Goal: Contribute content: Add original content to the website for others to see

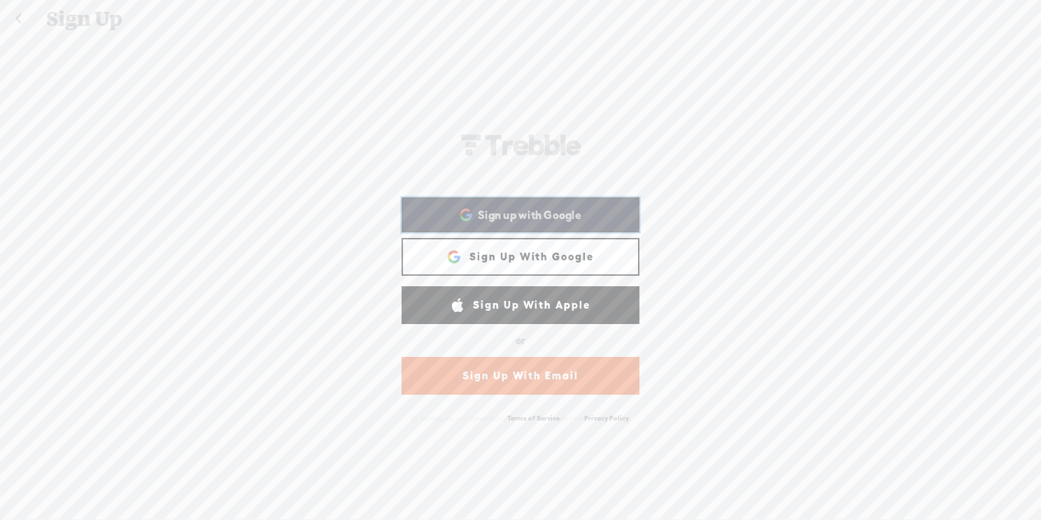
click at [507, 223] on div "Sign up with Google Sign up with Google. Opens in new tab" at bounding box center [520, 215] width 218 height 32
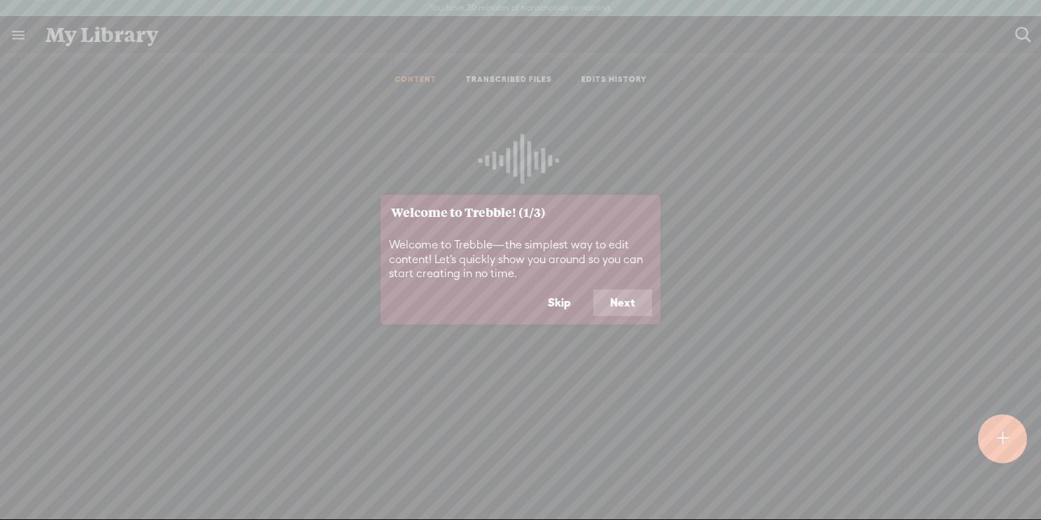
click at [563, 307] on button "Skip" at bounding box center [559, 303] width 57 height 27
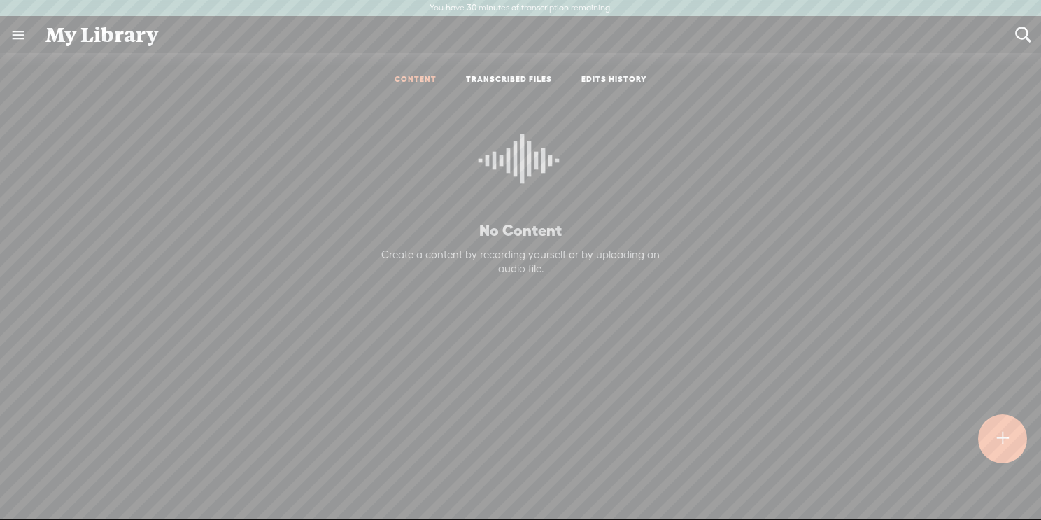
click at [1019, 449] on div at bounding box center [1002, 438] width 49 height 49
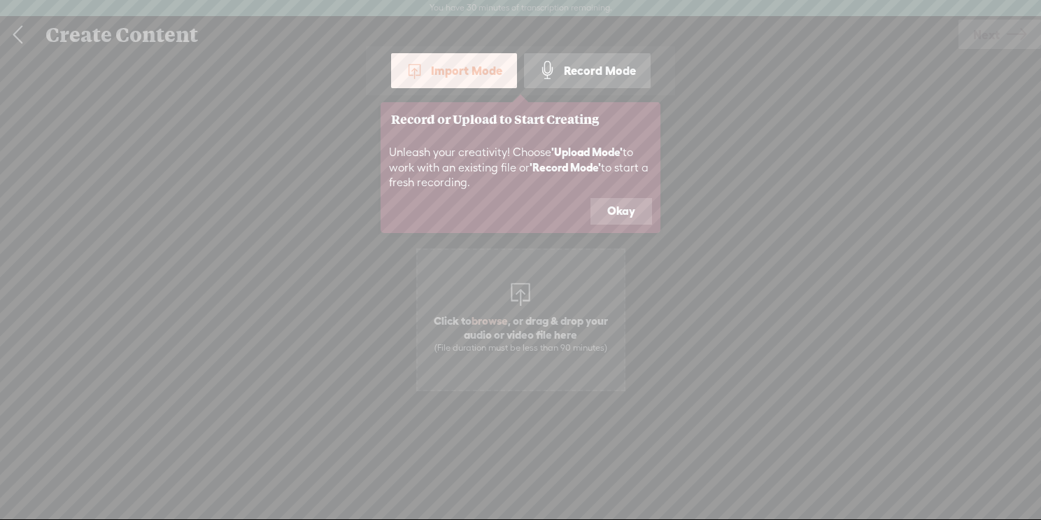
click at [616, 206] on button "Okay" at bounding box center [622, 211] width 62 height 27
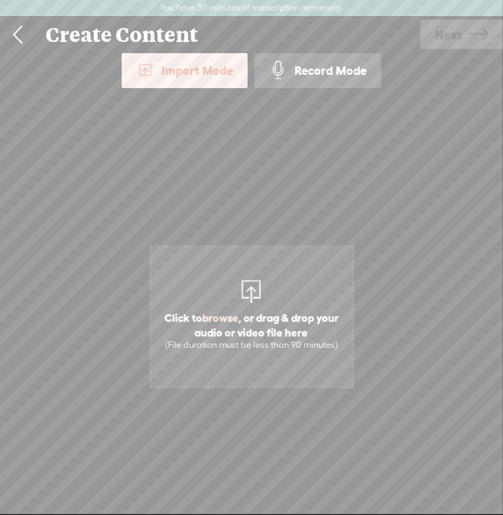
click at [308, 81] on div "Record Mode" at bounding box center [318, 70] width 127 height 35
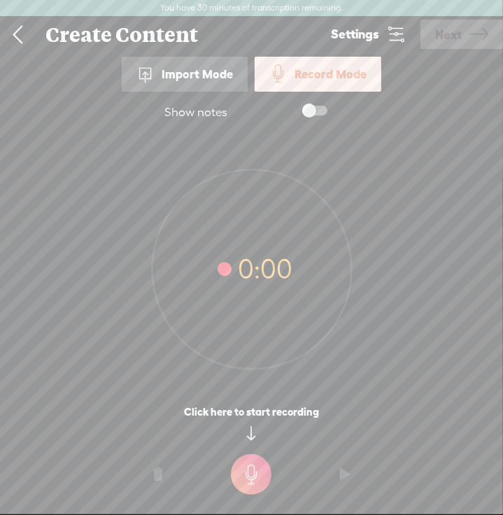
click at [256, 472] on t at bounding box center [251, 474] width 41 height 41
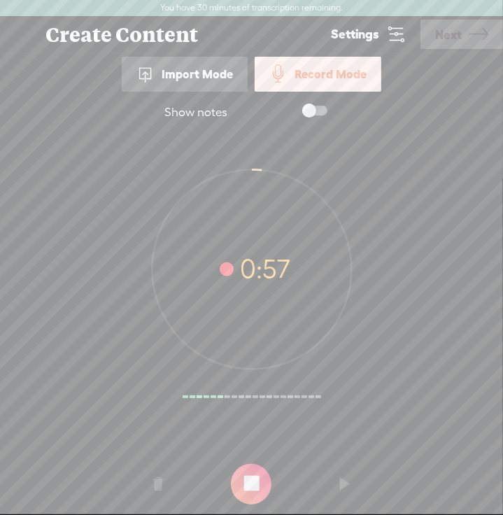
click at [246, 474] on t at bounding box center [251, 484] width 41 height 41
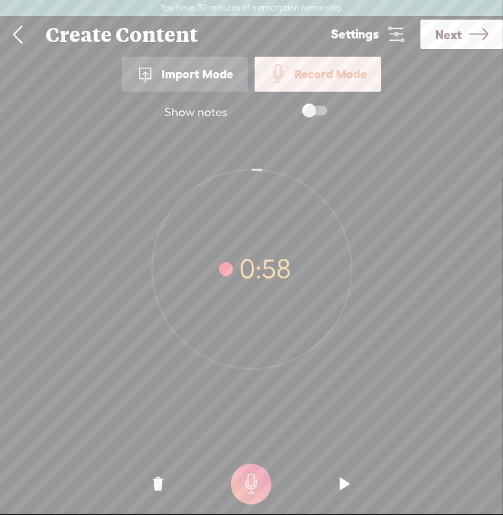
click at [341, 496] on t at bounding box center [345, 484] width 10 height 42
click at [453, 33] on span "Next" at bounding box center [448, 35] width 27 height 36
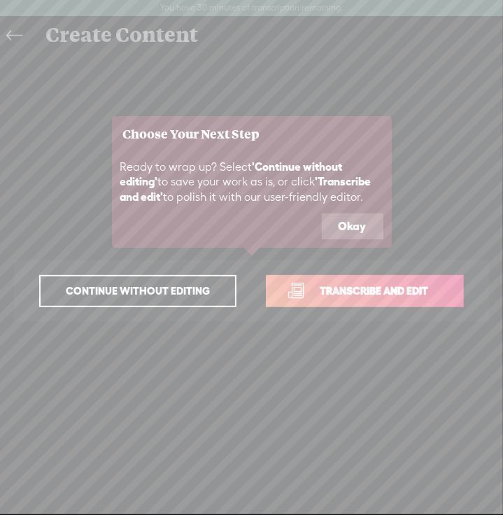
click at [330, 213] on button "Okay" at bounding box center [353, 226] width 62 height 27
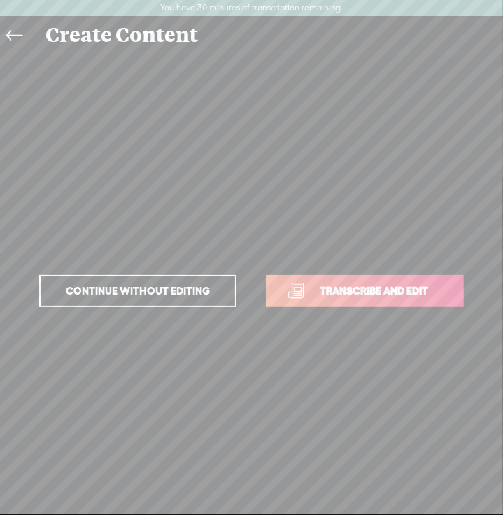
click at [181, 284] on span "Continue without editing" at bounding box center [138, 291] width 174 height 20
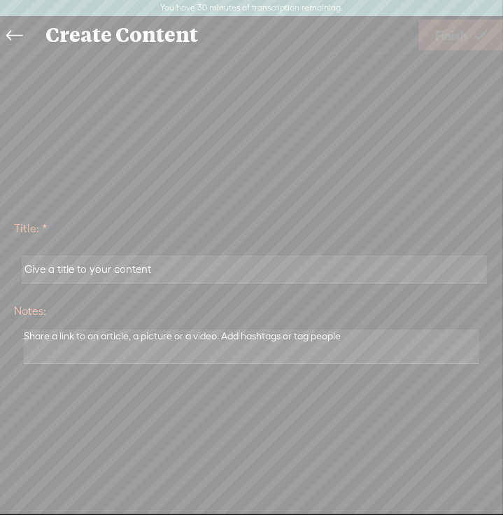
click at [11, 28] on icon at bounding box center [14, 35] width 16 height 31
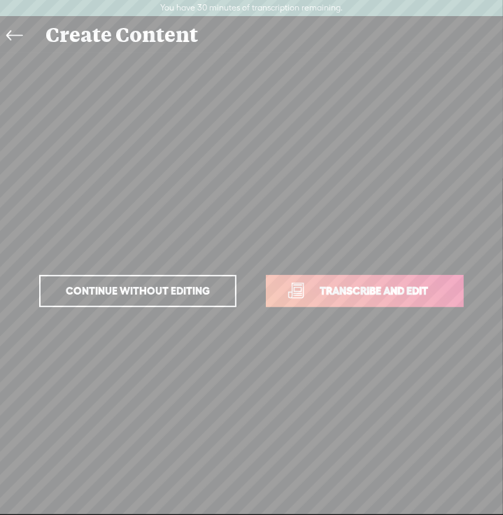
click at [292, 282] on link "Transcribe and edit" at bounding box center [365, 291] width 198 height 32
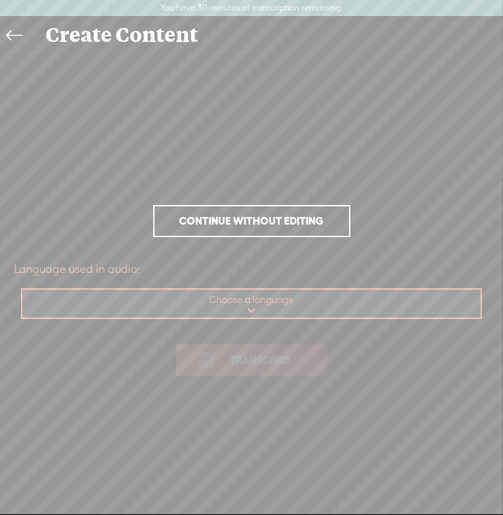
click at [222, 294] on select "Choose a language Afrikaans Albanian Amharic Arabic, Gulf Arabic, Modern Standa…" at bounding box center [252, 304] width 460 height 29
click at [22, 290] on select "Choose a language Afrikaans Albanian Amharic Arabic, Gulf Arabic, Modern Standa…" at bounding box center [252, 304] width 460 height 29
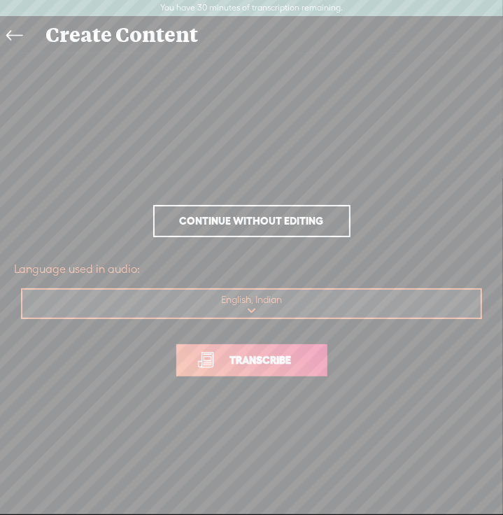
click at [251, 357] on span "Transcribe" at bounding box center [261, 360] width 91 height 16
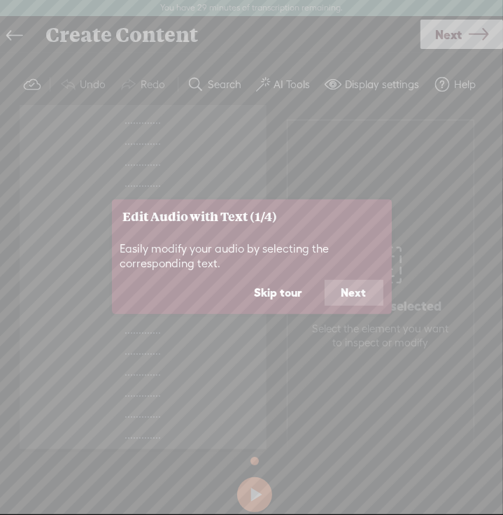
click at [349, 288] on button "Next" at bounding box center [354, 293] width 59 height 27
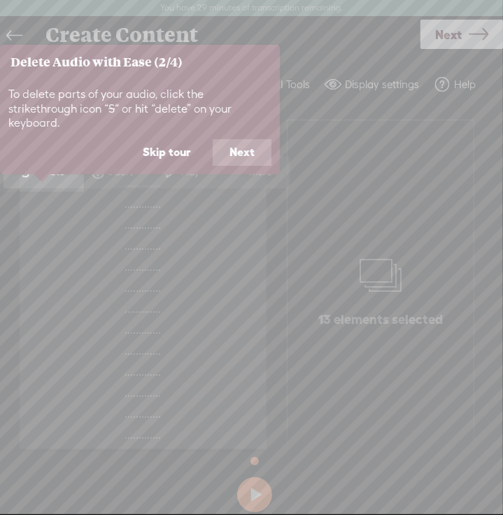
click at [241, 139] on button "Next" at bounding box center [242, 152] width 59 height 27
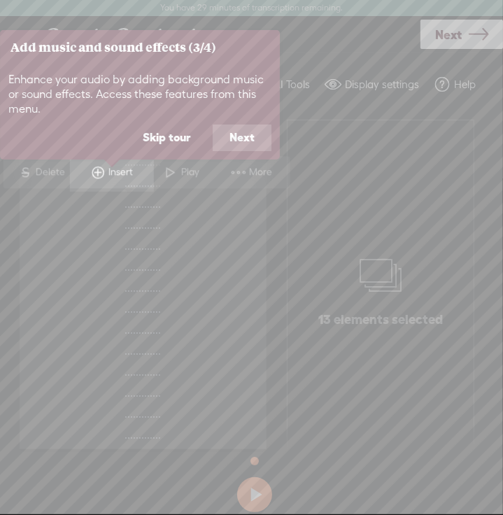
click at [170, 141] on button "Skip tour" at bounding box center [166, 138] width 81 height 27
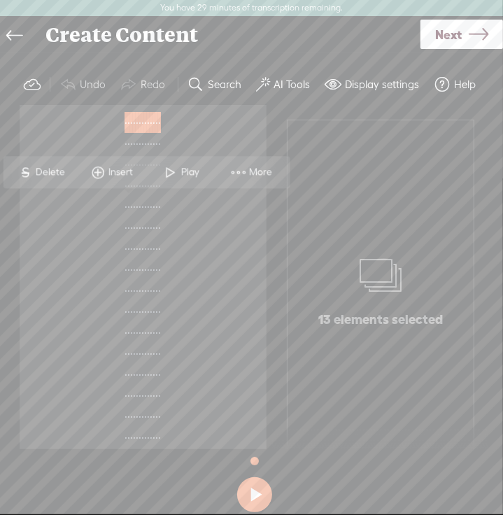
click at [167, 169] on span at bounding box center [170, 172] width 21 height 25
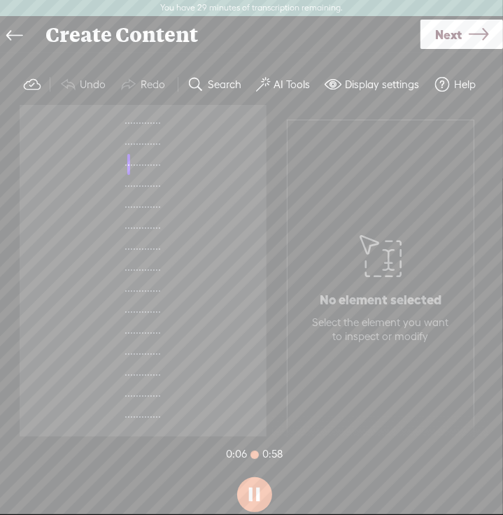
click at [258, 490] on button at bounding box center [254, 494] width 35 height 35
click at [350, 230] on div "No element selected Select the element you want to inspect or modify" at bounding box center [380, 285] width 157 height 130
click at [290, 88] on label "AI Tools" at bounding box center [292, 85] width 36 height 14
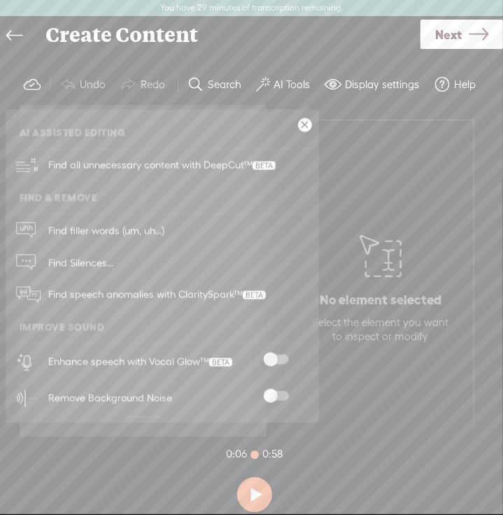
click at [268, 358] on span at bounding box center [276, 360] width 25 height 10
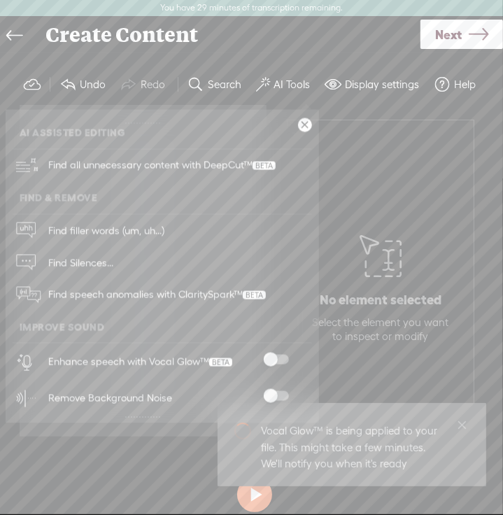
click at [278, 396] on span at bounding box center [276, 396] width 25 height 10
click at [274, 358] on span at bounding box center [276, 360] width 25 height 10
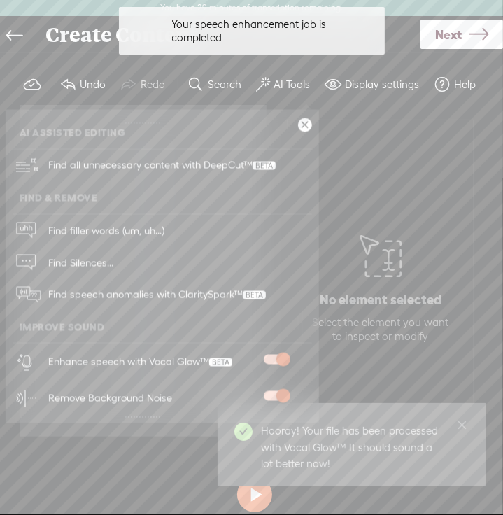
click at [350, 313] on div "No element selected Select the element you want to inspect or modify" at bounding box center [380, 285] width 157 height 130
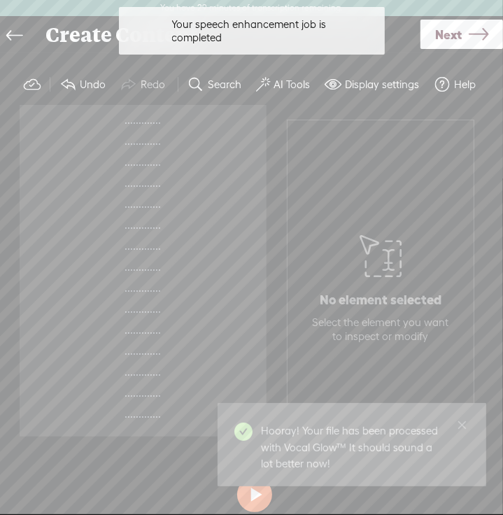
click at [251, 486] on div "Hooray! Your file has been processed with Vocal Glow™ It should sound a lot bet…" at bounding box center [352, 444] width 269 height 83
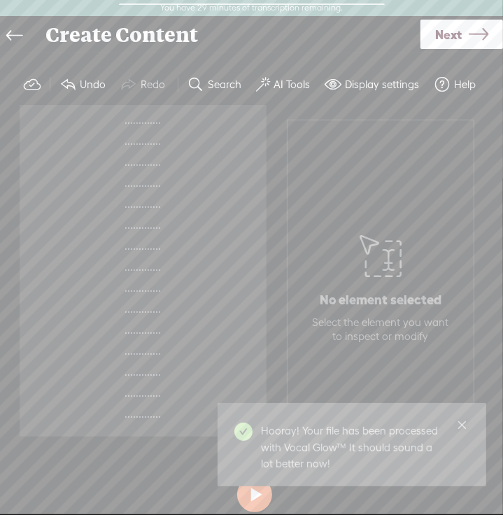
click at [462, 423] on icon "close" at bounding box center [462, 424] width 10 height 10
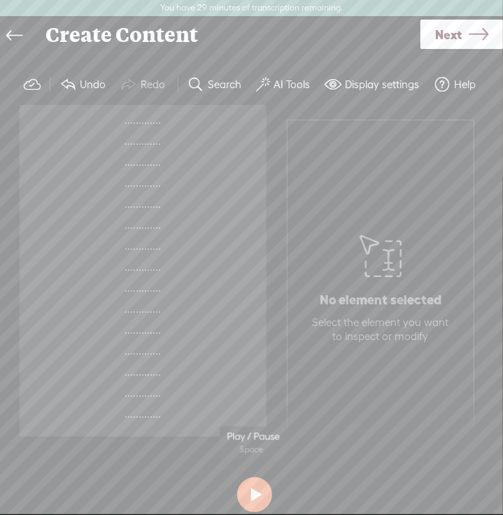
click at [249, 496] on button at bounding box center [254, 494] width 35 height 35
click at [370, 73] on button "Display settings" at bounding box center [373, 85] width 109 height 28
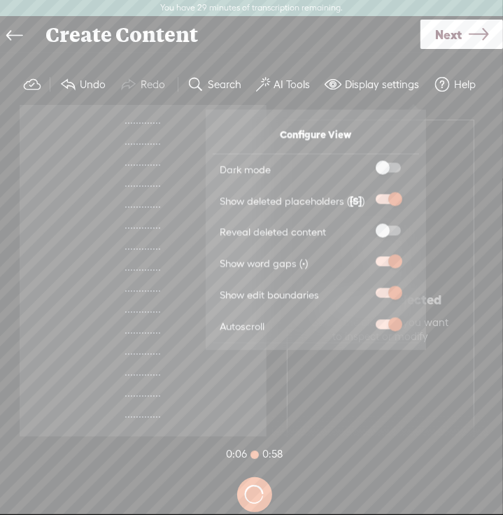
click at [370, 73] on button "Display settings" at bounding box center [373, 85] width 109 height 28
click at [444, 171] on div "No element selected Select the element you want to inspect or modify" at bounding box center [381, 285] width 186 height 330
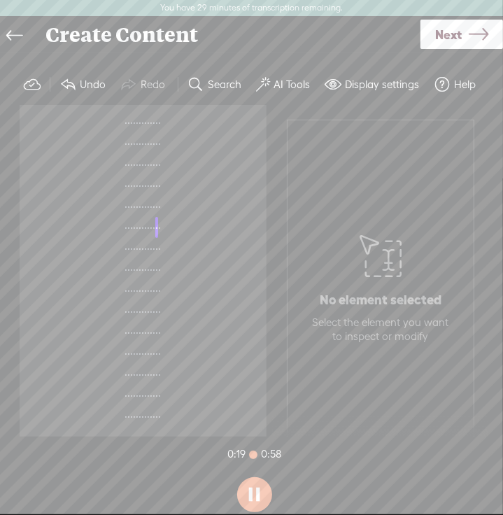
click at [18, 36] on icon at bounding box center [14, 35] width 16 height 31
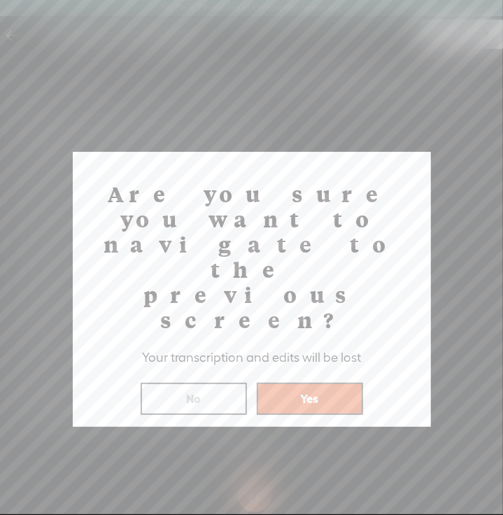
click at [274, 383] on button "Yes" at bounding box center [310, 399] width 106 height 32
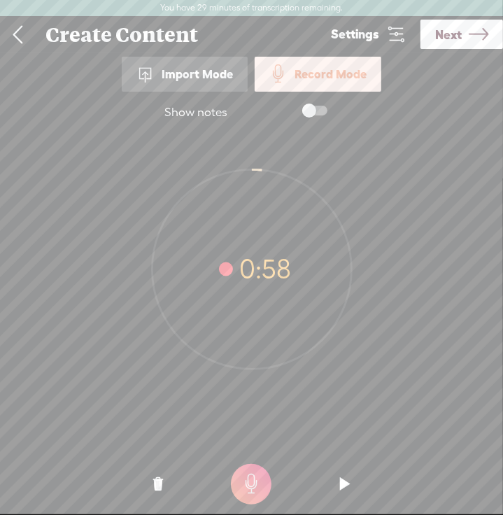
click at [165, 481] on o at bounding box center [158, 484] width 56 height 42
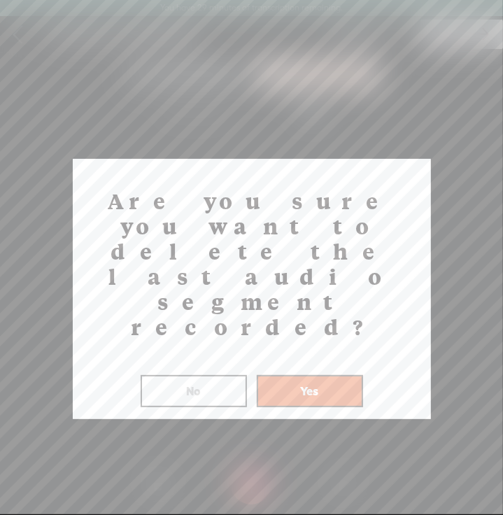
click at [271, 375] on button "Yes" at bounding box center [310, 391] width 106 height 32
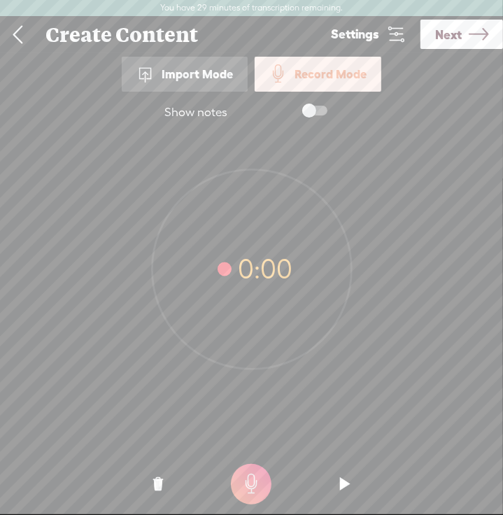
click at [257, 486] on t at bounding box center [251, 484] width 41 height 41
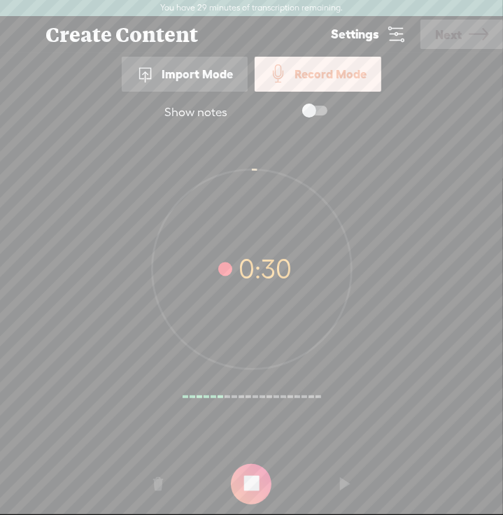
click at [257, 486] on t at bounding box center [251, 484] width 41 height 41
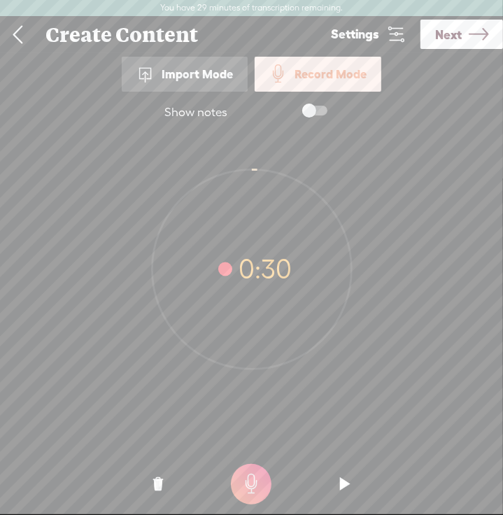
drag, startPoint x: 257, startPoint y: 486, endPoint x: 344, endPoint y: 484, distance: 87.5
click at [344, 484] on div at bounding box center [252, 480] width 280 height 35
click at [344, 484] on t at bounding box center [345, 484] width 10 height 42
click at [161, 481] on t at bounding box center [158, 484] width 10 height 42
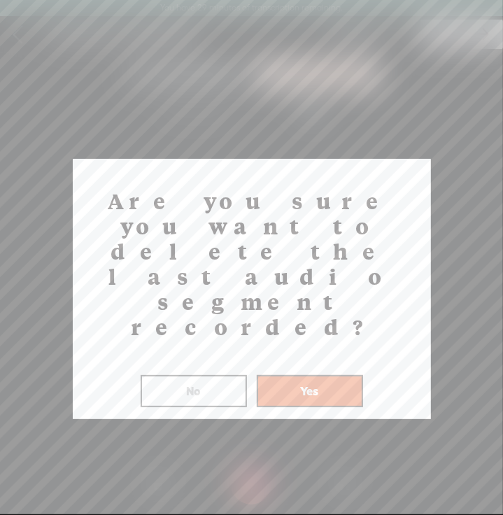
click at [287, 375] on button "Yes" at bounding box center [310, 391] width 106 height 32
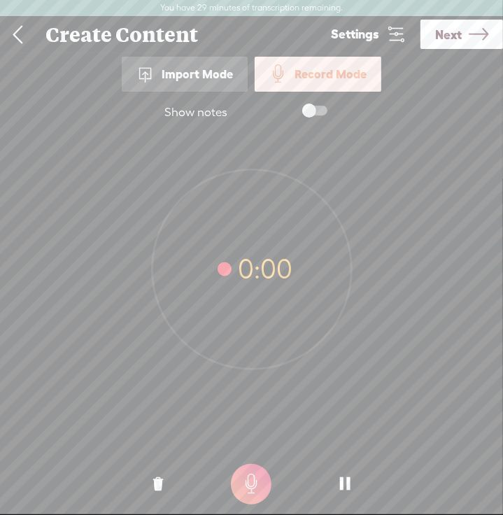
click at [287, 310] on icon at bounding box center [251, 268] width 199 height 199
click at [243, 490] on t at bounding box center [251, 484] width 41 height 41
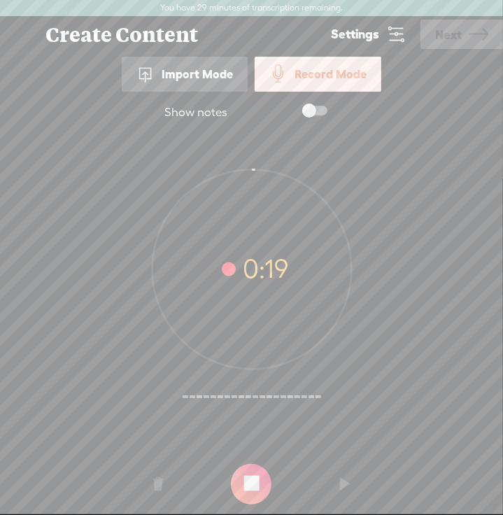
click at [243, 490] on t at bounding box center [251, 484] width 41 height 41
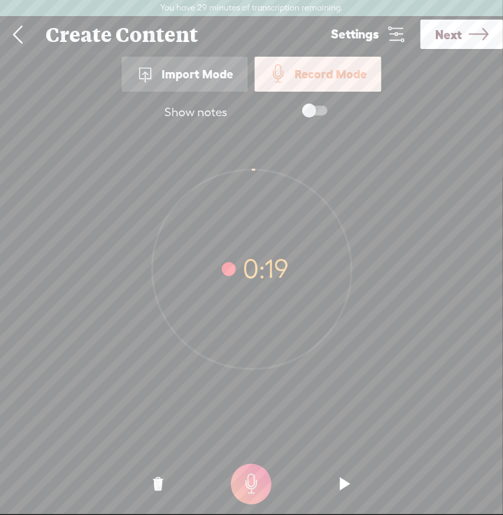
click at [339, 477] on o at bounding box center [345, 484] width 56 height 42
click at [165, 480] on o at bounding box center [158, 484] width 56 height 42
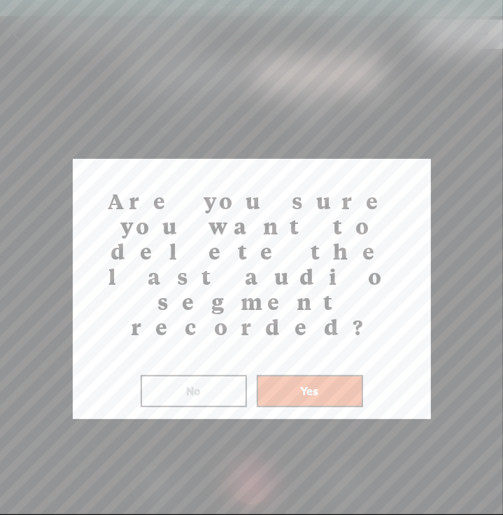
click at [295, 375] on button "Yes" at bounding box center [310, 391] width 106 height 32
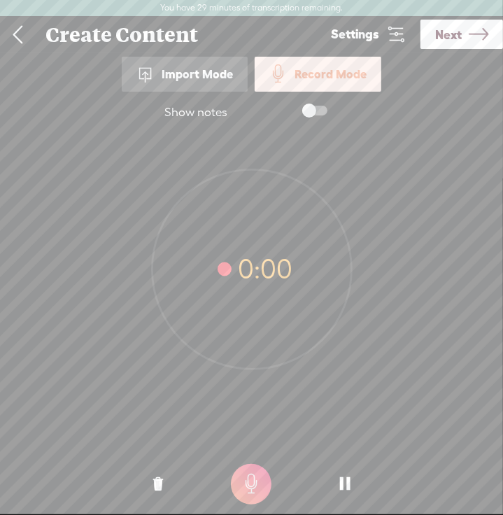
click at [257, 486] on t at bounding box center [251, 484] width 41 height 41
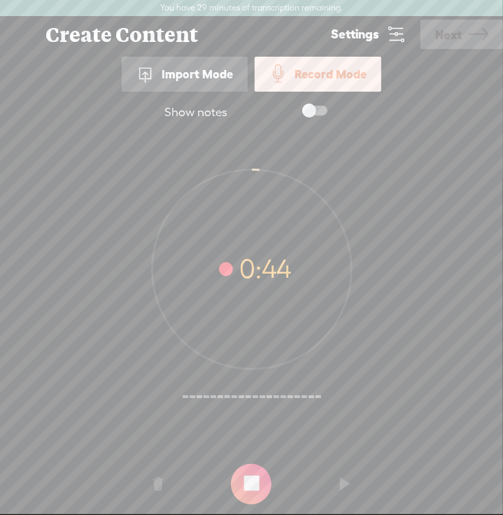
click at [257, 486] on t at bounding box center [251, 484] width 41 height 41
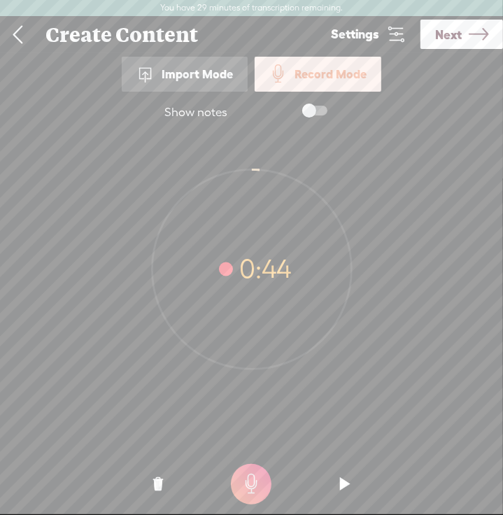
click at [331, 479] on o at bounding box center [345, 484] width 56 height 42
click at [450, 32] on span "Next" at bounding box center [448, 35] width 27 height 36
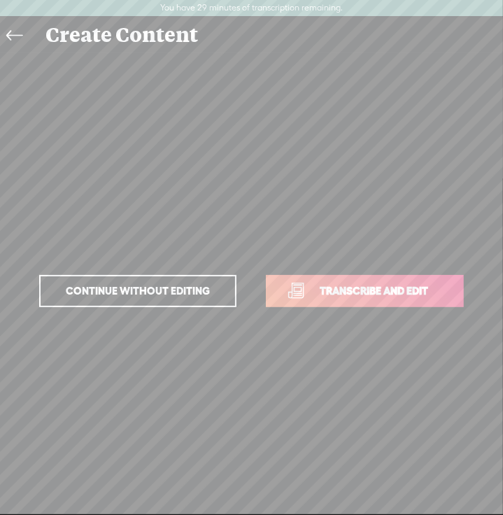
click at [336, 292] on span "Transcribe and edit" at bounding box center [374, 291] width 138 height 16
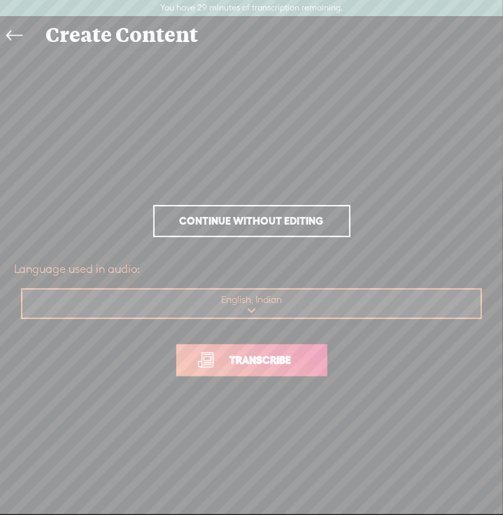
click at [269, 348] on link "Transcribe" at bounding box center [251, 360] width 151 height 32
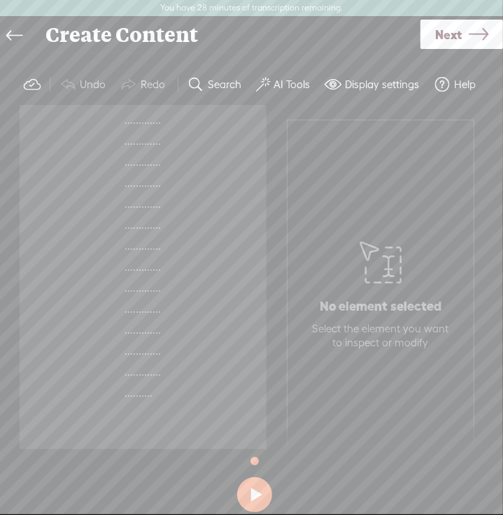
click at [8, 32] on icon at bounding box center [14, 35] width 16 height 31
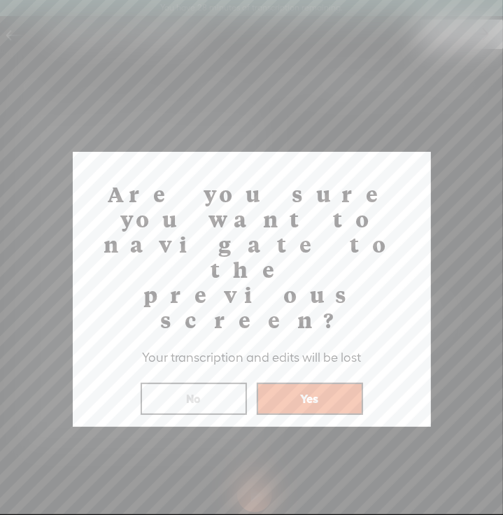
click at [282, 383] on button "Yes" at bounding box center [310, 399] width 106 height 32
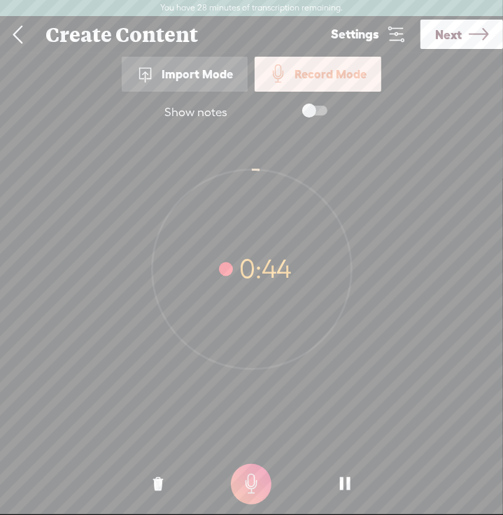
click at [459, 38] on span "Next" at bounding box center [448, 35] width 27 height 36
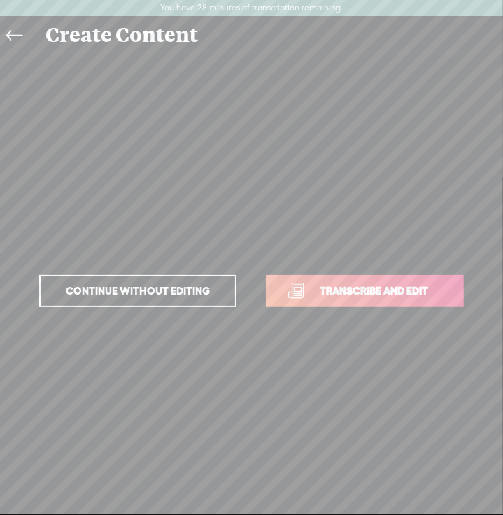
click at [278, 286] on link "Transcribe and edit" at bounding box center [365, 291] width 198 height 32
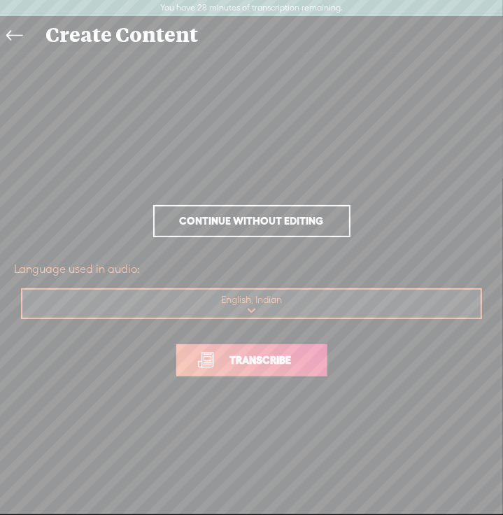
click at [249, 304] on select "Choose a language Afrikaans Albanian Amharic Arabic, Gulf Arabic, Modern Standa…" at bounding box center [252, 304] width 460 height 29
select select "hi-IN"
click at [22, 290] on select "Choose a language Afrikaans Albanian Amharic Arabic, Gulf Arabic, Modern Standa…" at bounding box center [252, 304] width 460 height 29
click at [239, 364] on span "Transcribe" at bounding box center [261, 360] width 91 height 16
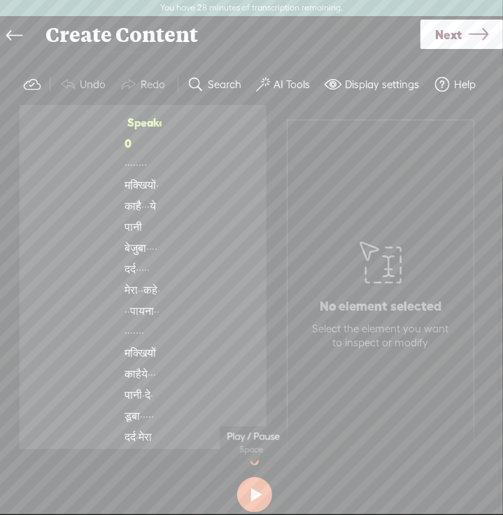
click at [249, 487] on button at bounding box center [254, 494] width 35 height 35
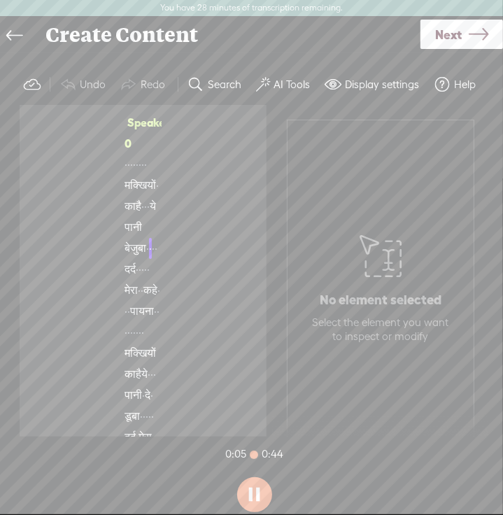
click at [297, 84] on label "AI Tools" at bounding box center [292, 85] width 36 height 14
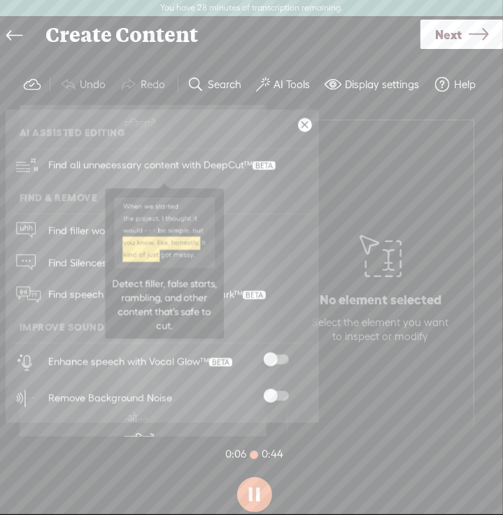
scroll to position [259, 0]
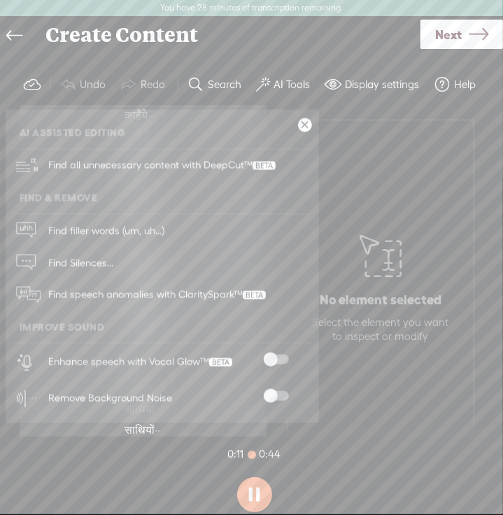
click at [271, 355] on span at bounding box center [276, 360] width 25 height 10
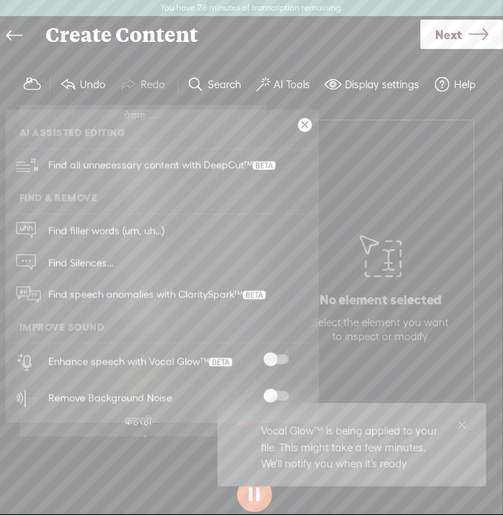
scroll to position [532, 0]
click at [273, 397] on span at bounding box center [276, 396] width 25 height 10
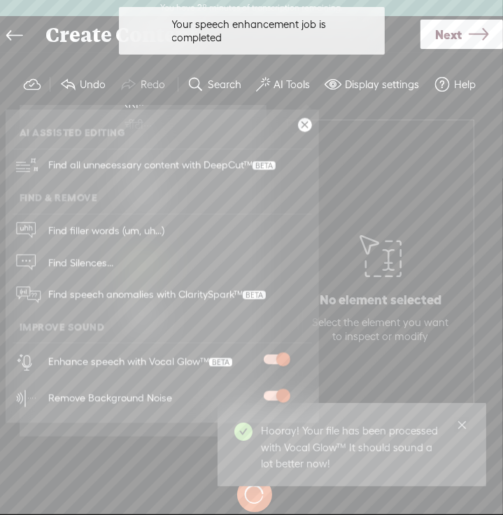
click at [467, 425] on link "Close" at bounding box center [461, 424] width 15 height 15
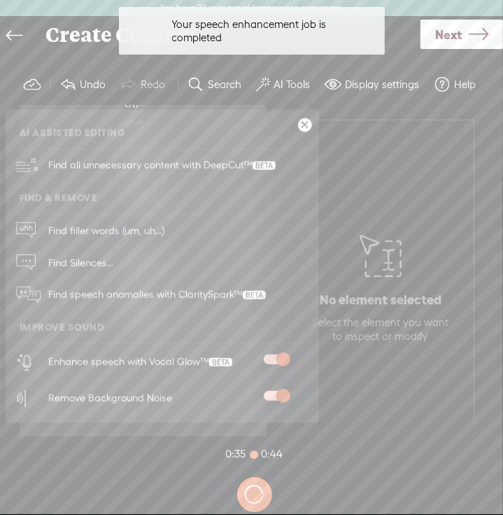
click at [302, 126] on link at bounding box center [305, 125] width 14 height 14
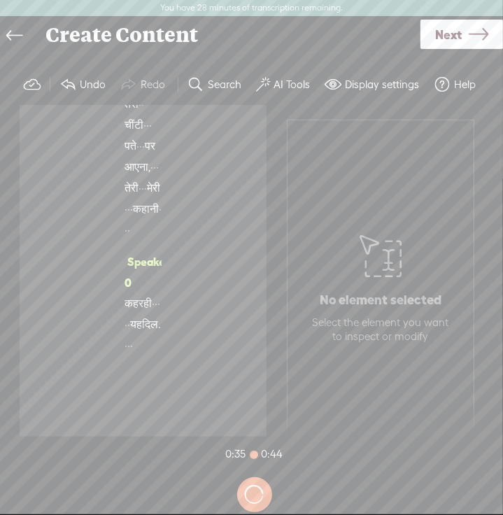
click at [260, 492] on button at bounding box center [254, 494] width 35 height 35
